Goal: Navigation & Orientation: Find specific page/section

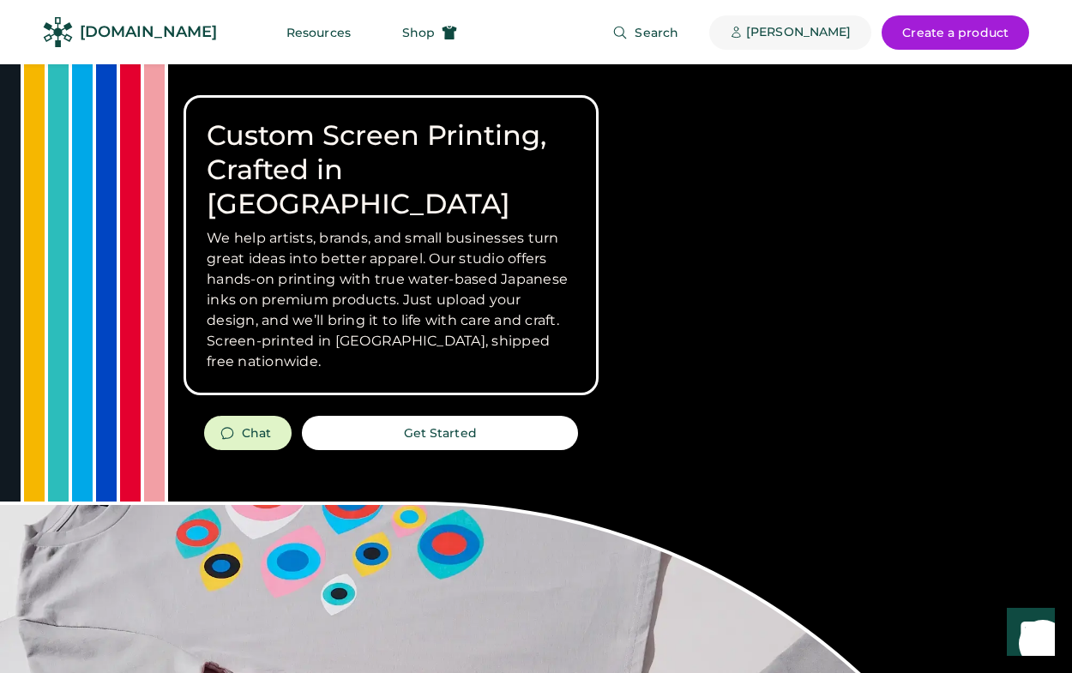
click at [803, 36] on div "[PERSON_NAME]" at bounding box center [798, 32] width 105 height 17
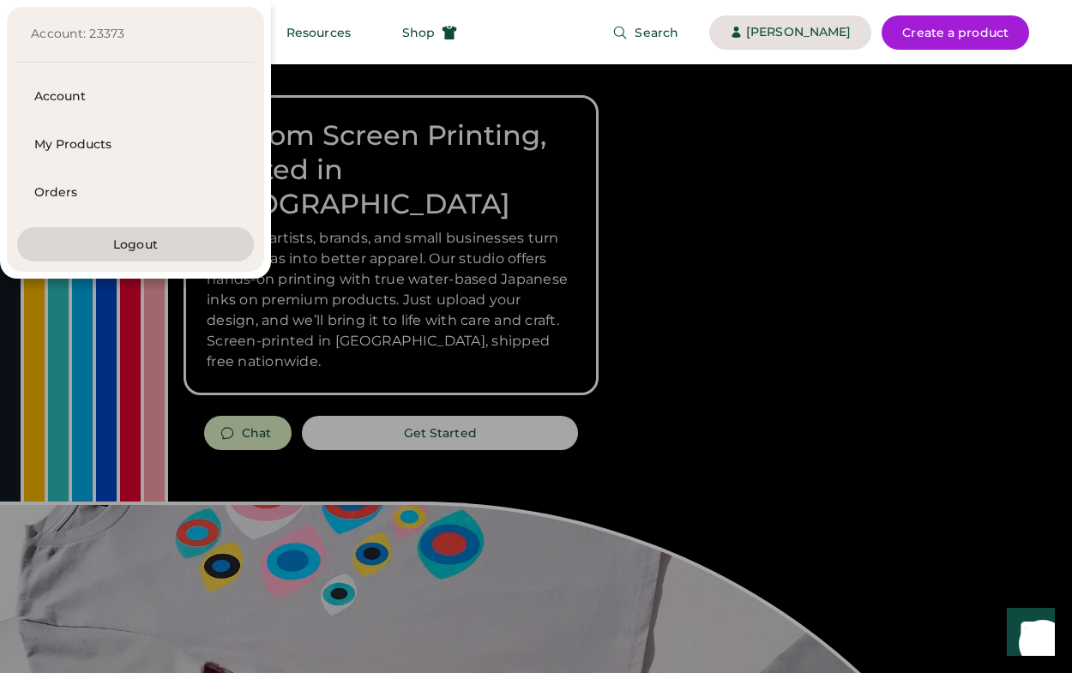
click at [525, 357] on div at bounding box center [536, 336] width 1072 height 673
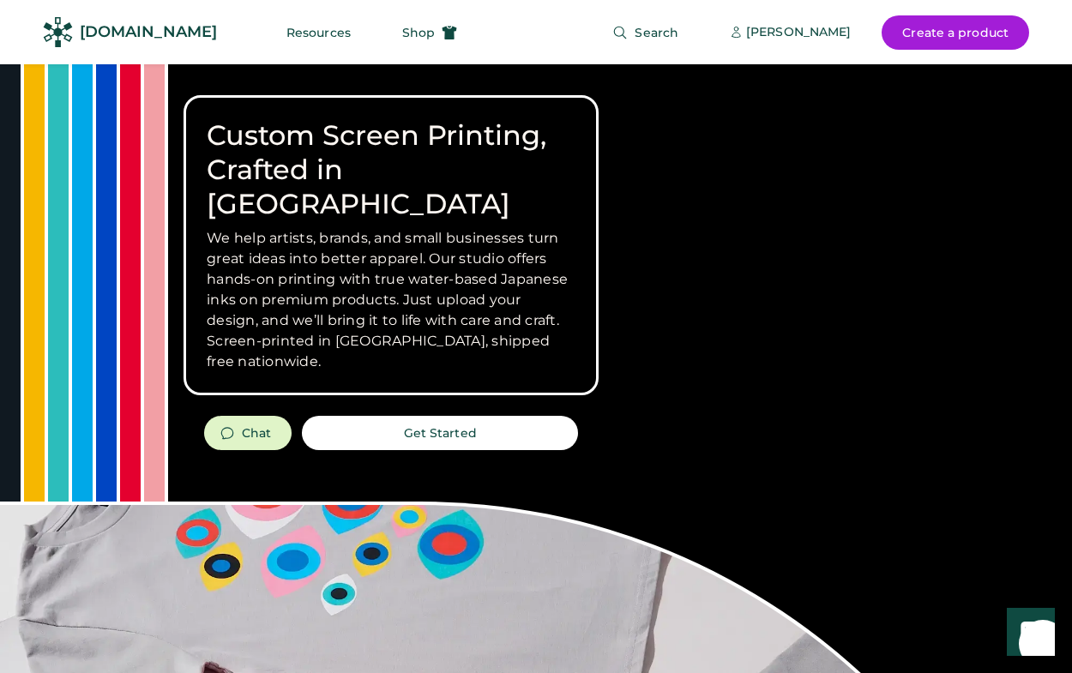
click at [521, 416] on button "Get Started" at bounding box center [440, 433] width 276 height 34
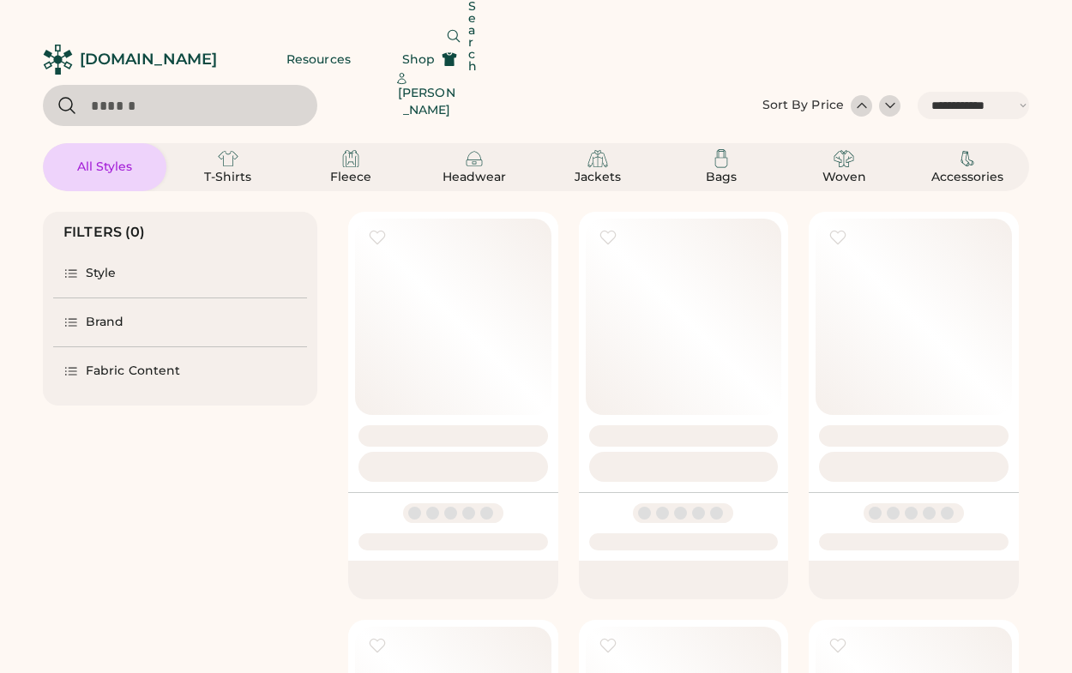
select select "*****"
select select "*"
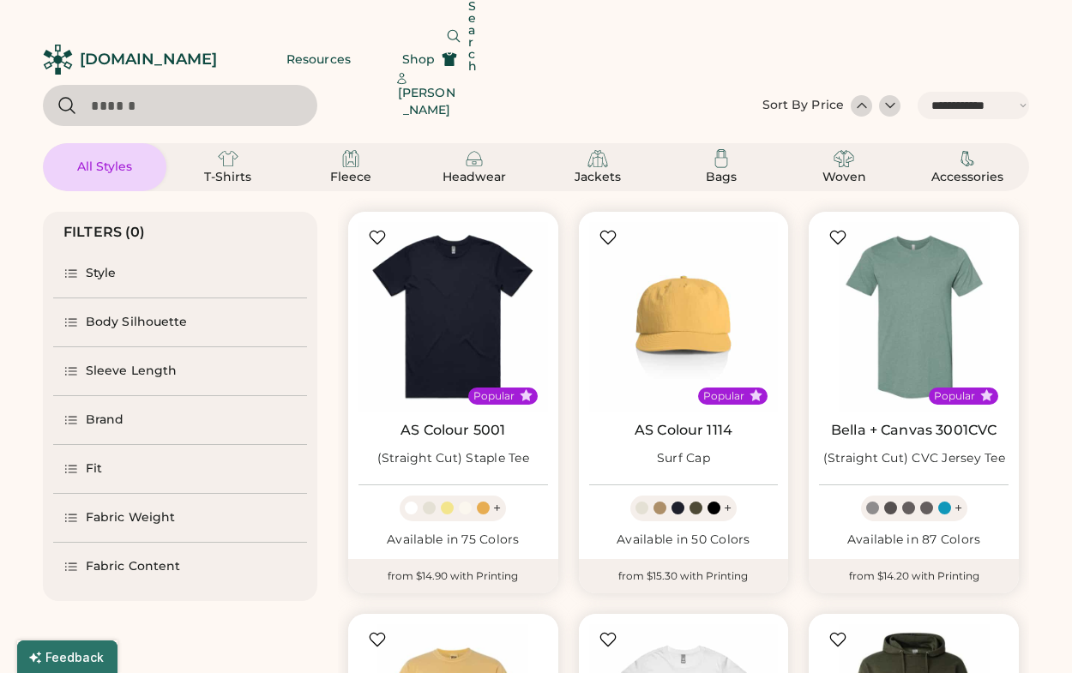
scroll to position [-1, 0]
select select "*****"
select select "*"
click at [234, 151] on img at bounding box center [228, 158] width 21 height 21
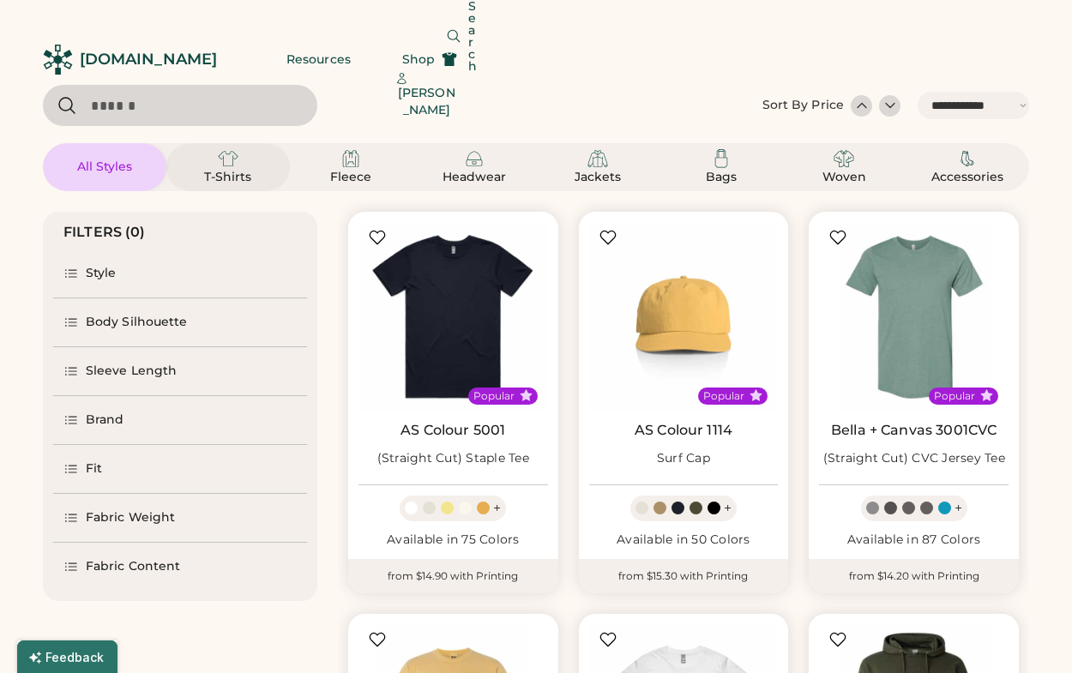
click at [232, 164] on img at bounding box center [228, 158] width 21 height 21
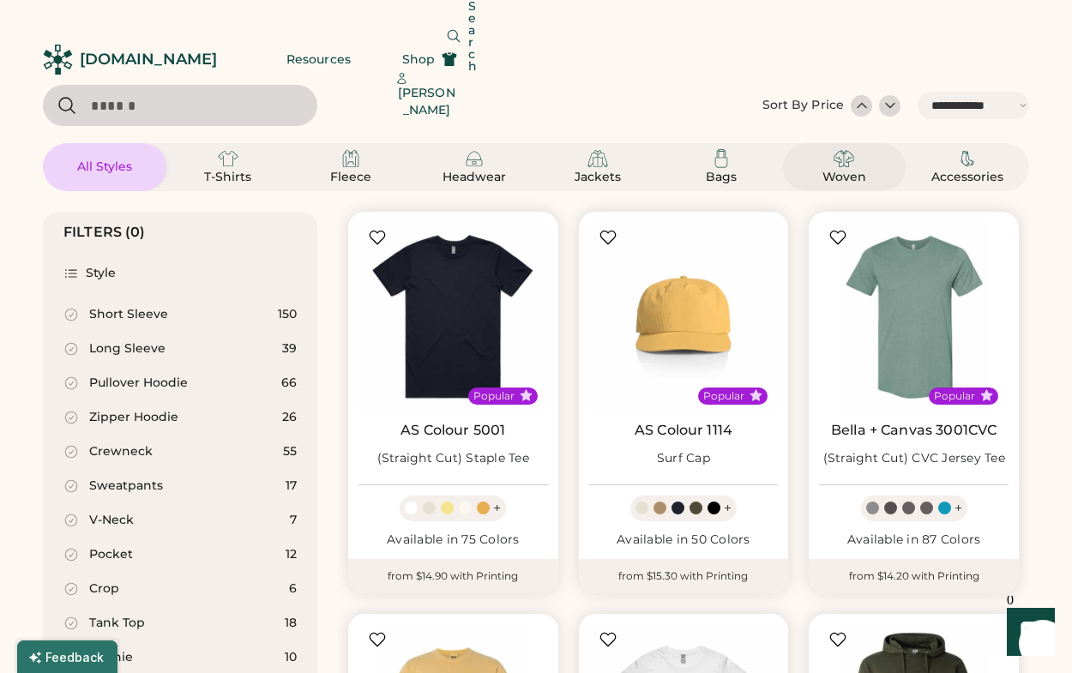
click at [858, 172] on div "Woven" at bounding box center [843, 177] width 77 height 17
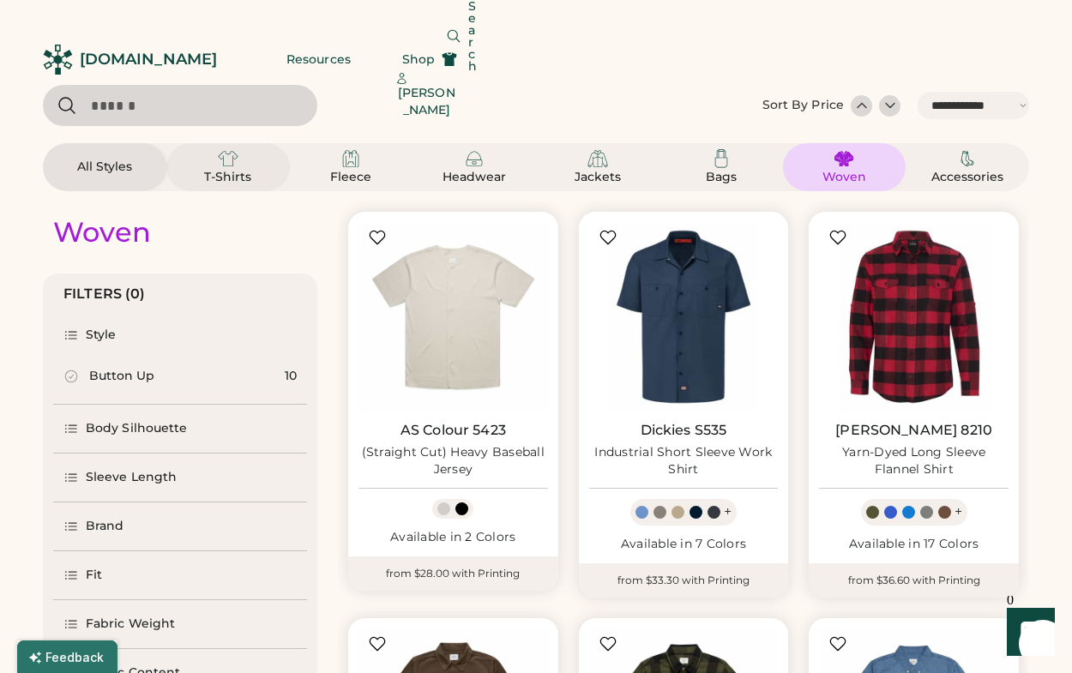
click at [262, 164] on div "T-Shirts" at bounding box center [228, 167] width 82 height 38
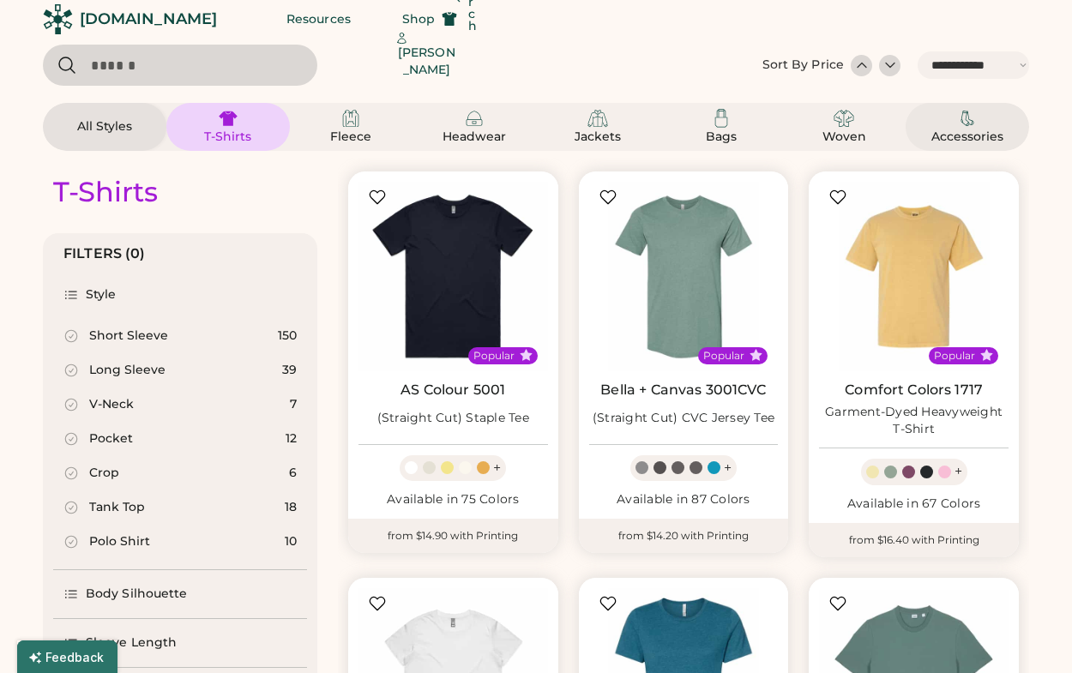
scroll to position [41, 0]
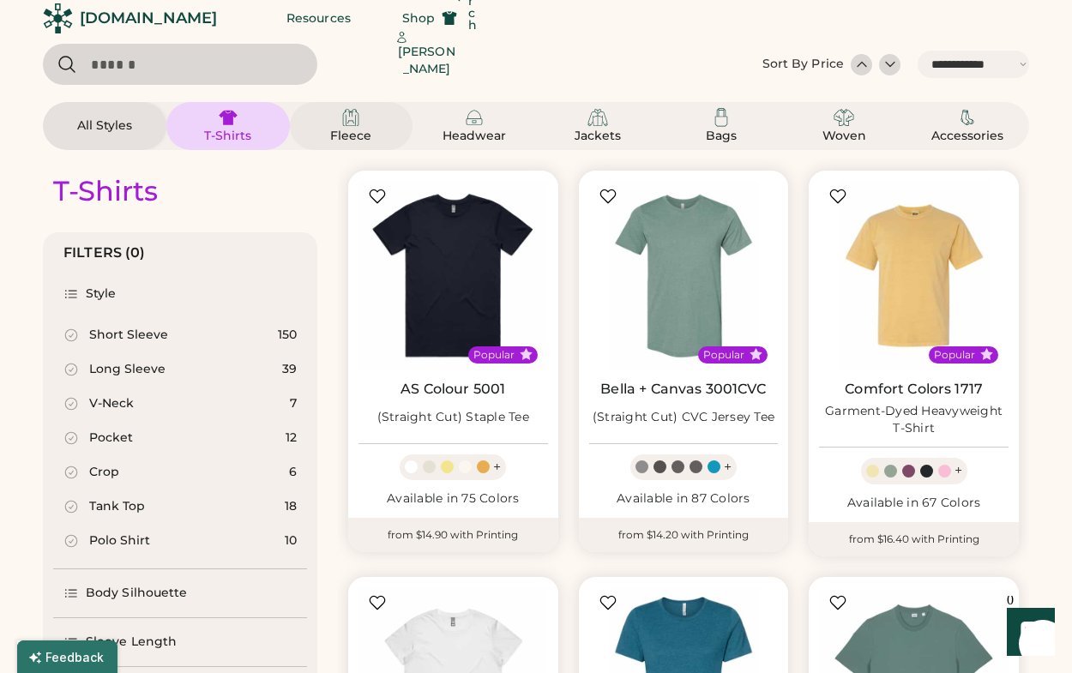
click at [346, 137] on div "Fleece" at bounding box center [350, 136] width 77 height 17
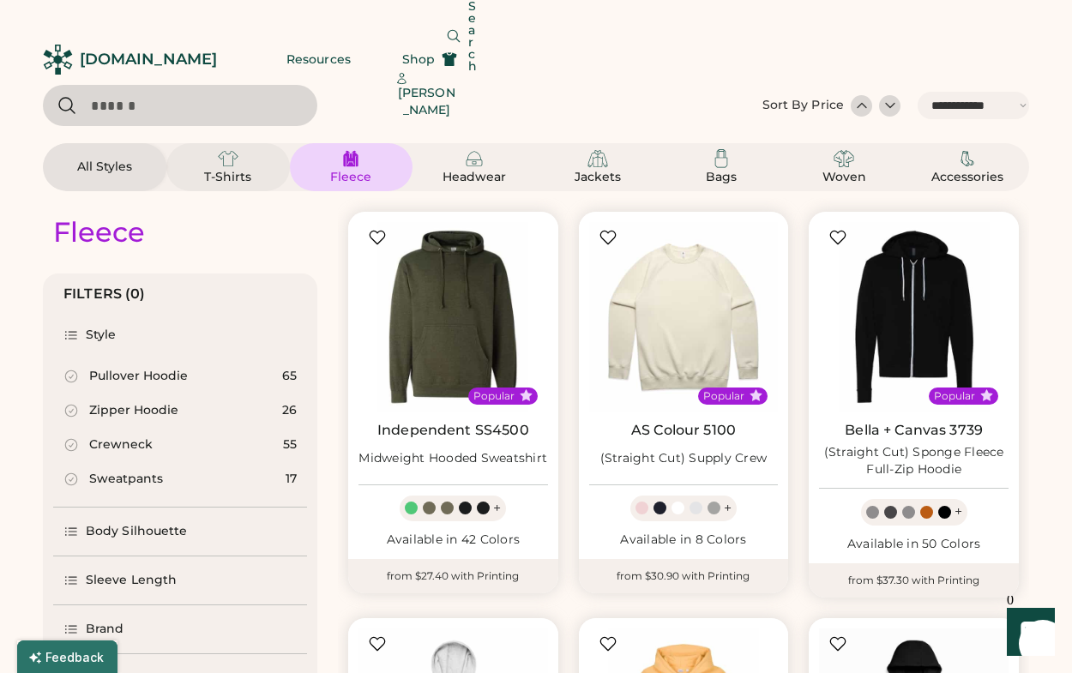
click at [236, 162] on img at bounding box center [228, 158] width 21 height 21
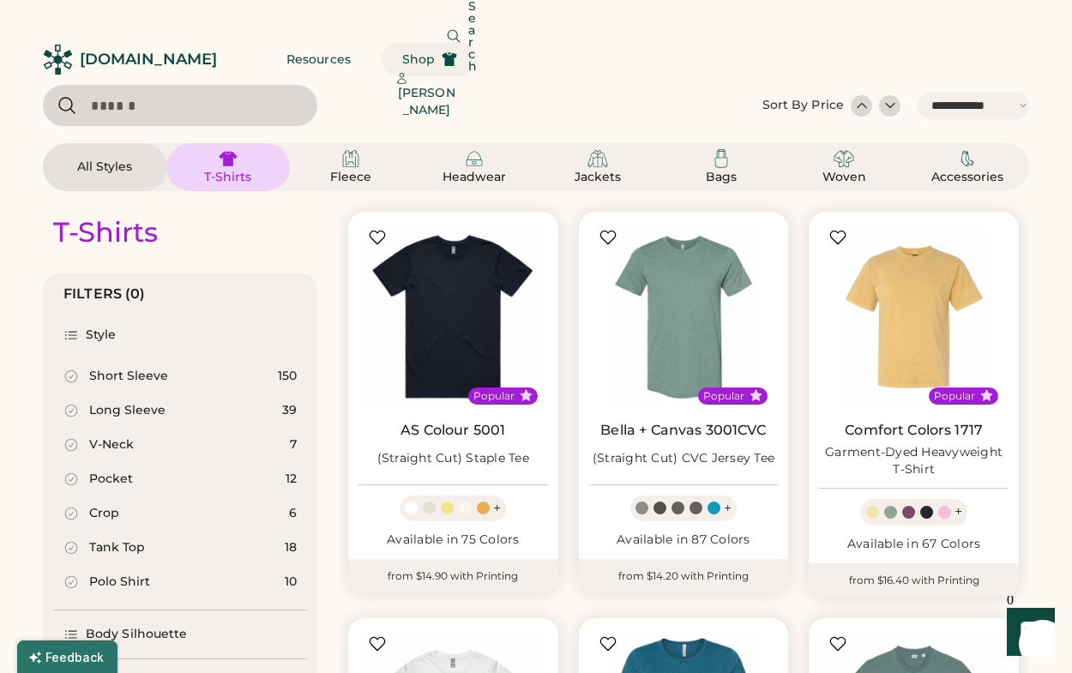
click at [402, 53] on span "Shop" at bounding box center [418, 59] width 33 height 12
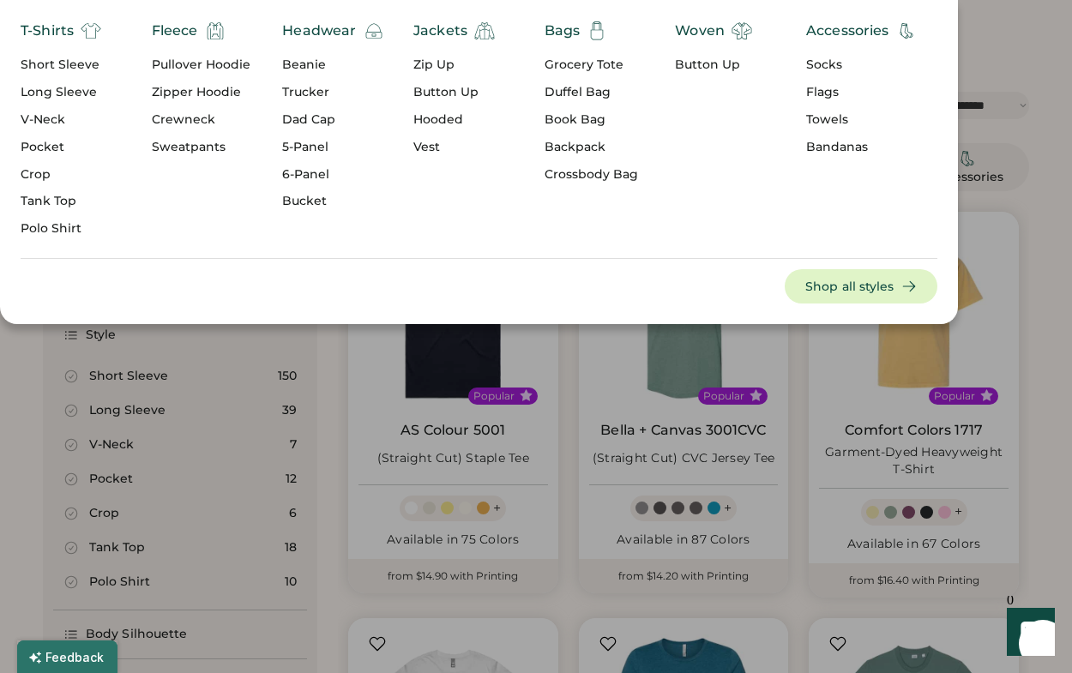
click at [457, 85] on div "[PERSON_NAME]" at bounding box center [426, 102] width 62 height 34
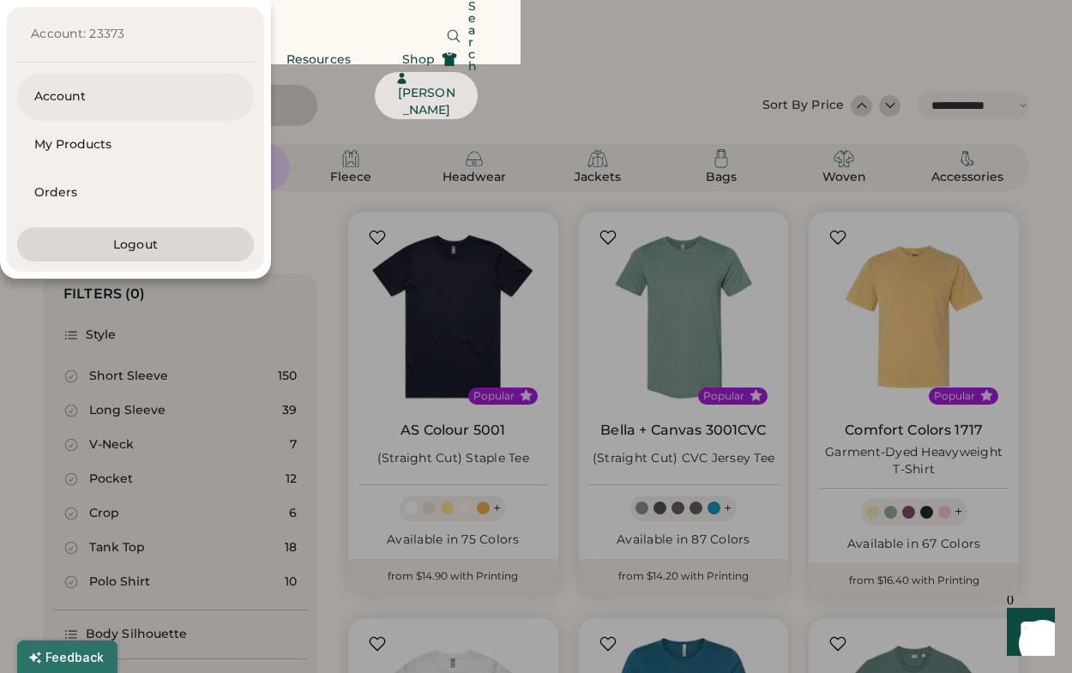
click at [237, 105] on div "Account" at bounding box center [135, 96] width 202 height 17
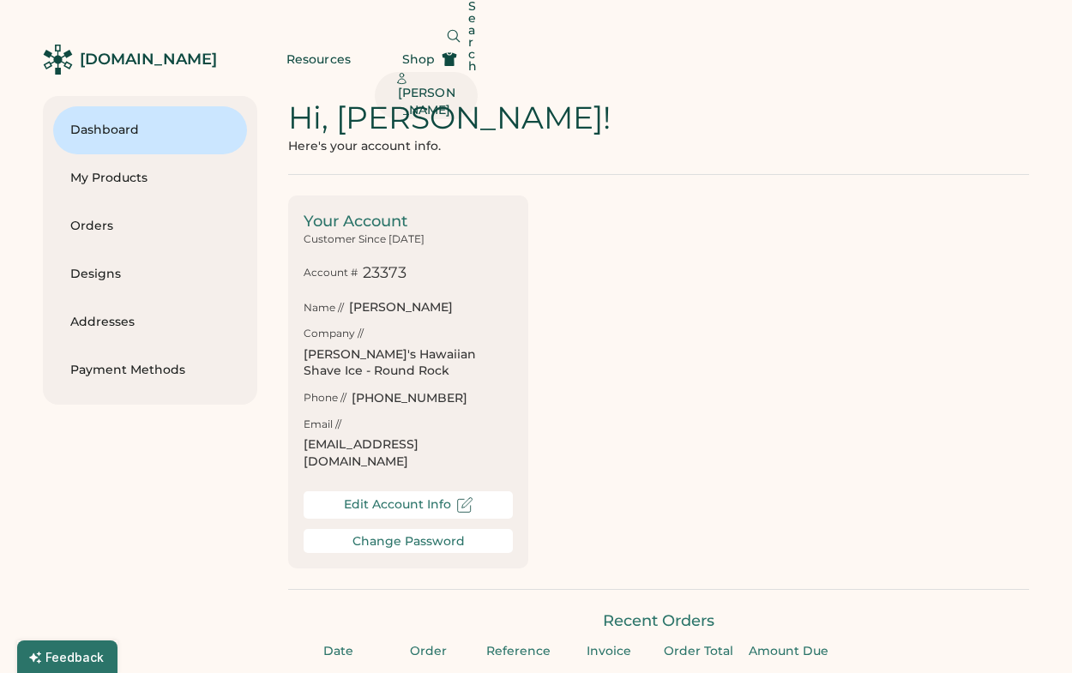
click at [457, 85] on div "[PERSON_NAME]" at bounding box center [426, 102] width 62 height 34
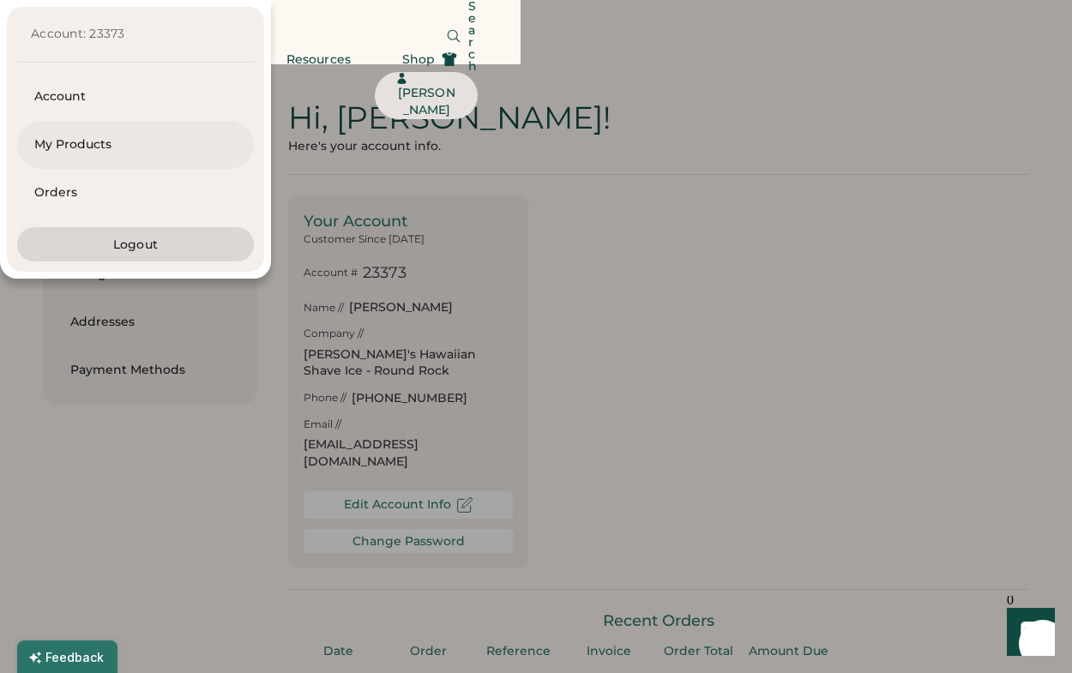
click at [237, 154] on div "My Products" at bounding box center [135, 144] width 202 height 17
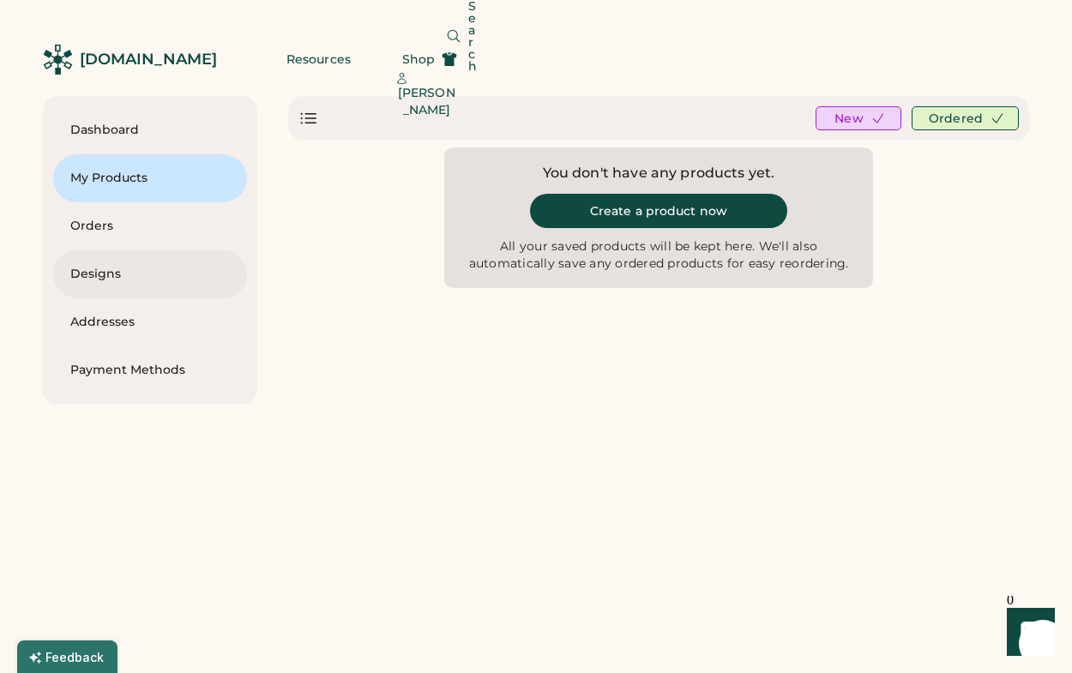
click at [85, 286] on div "Designs" at bounding box center [150, 274] width 160 height 48
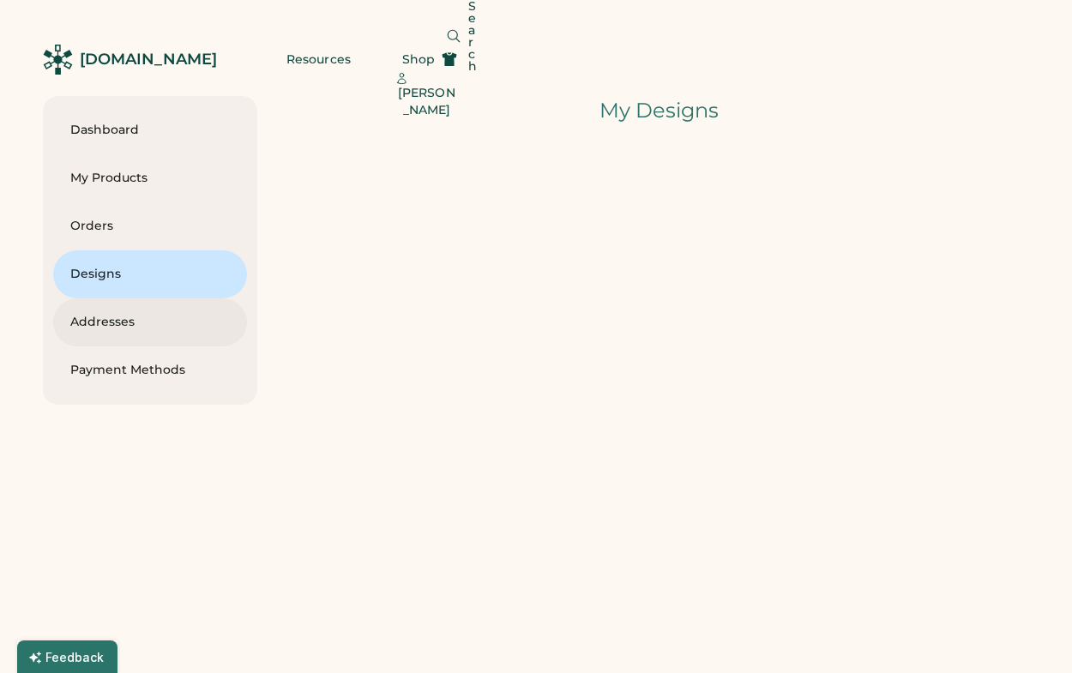
click at [104, 327] on div "Addresses" at bounding box center [150, 322] width 160 height 17
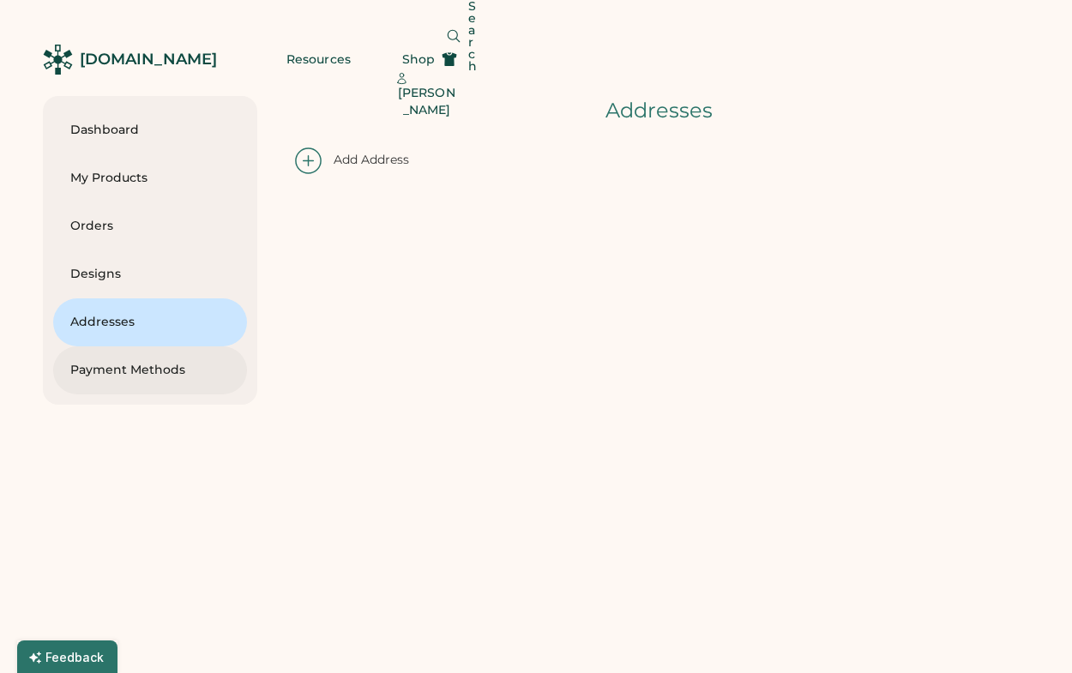
click at [111, 372] on div "Payment Methods" at bounding box center [150, 370] width 160 height 17
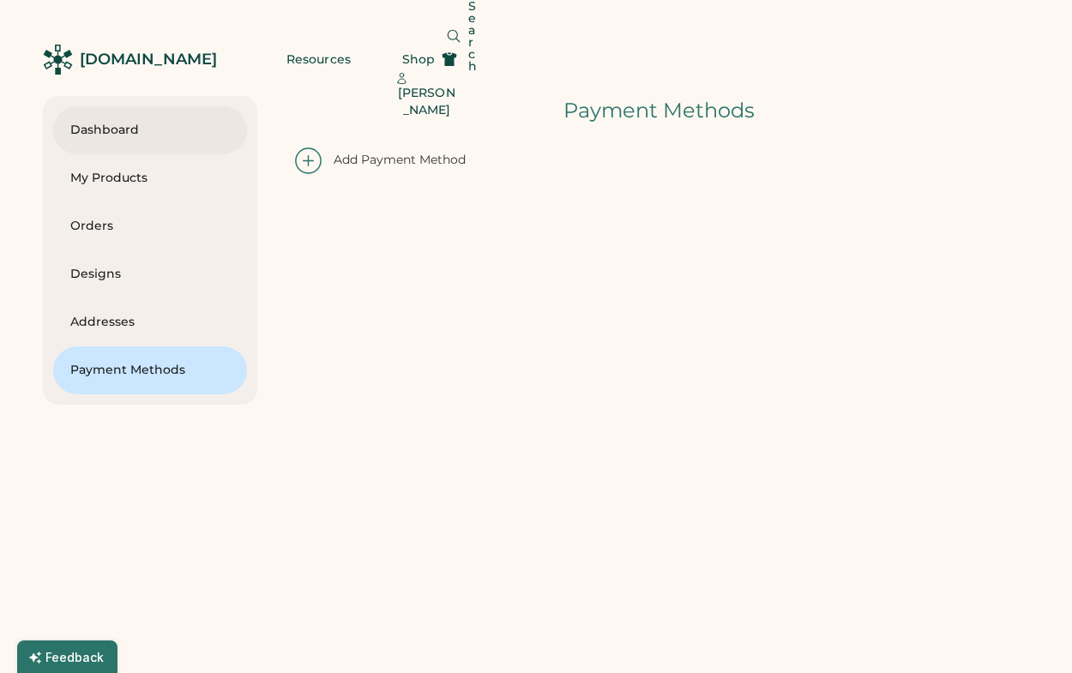
click at [99, 140] on div "Dashboard" at bounding box center [150, 130] width 160 height 48
